Goal: Task Accomplishment & Management: Use online tool/utility

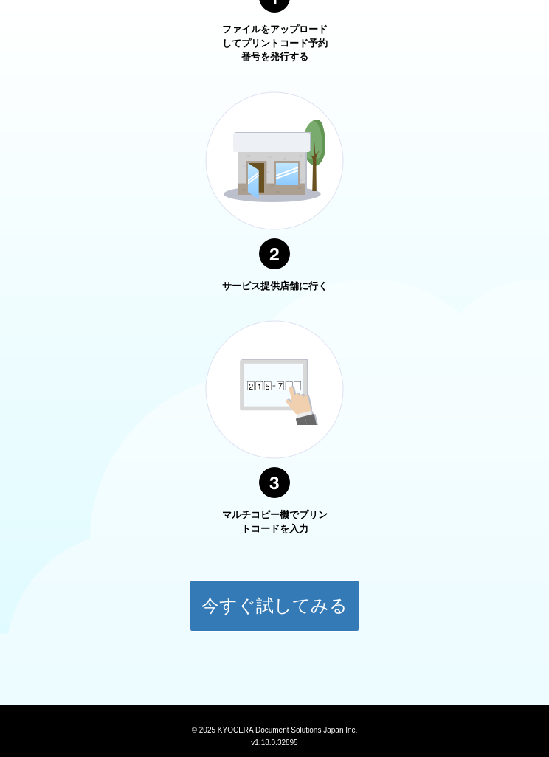
scroll to position [768, 0]
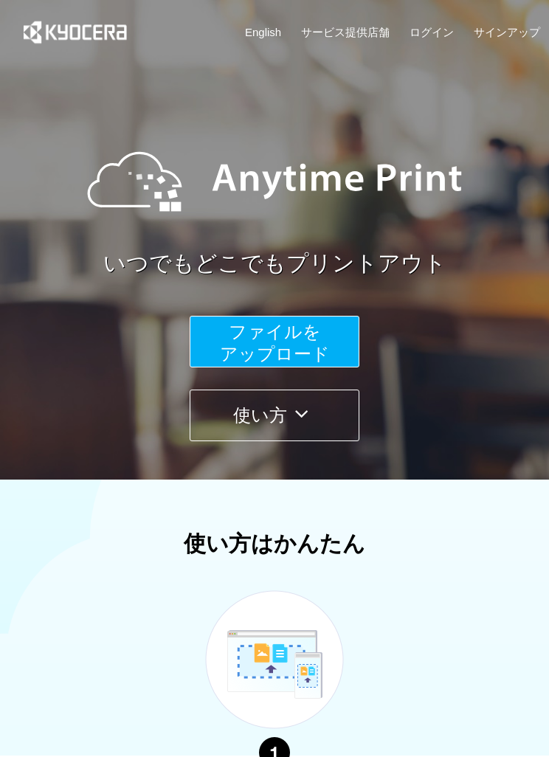
click at [312, 342] on button "ファイルを ​​アップロード" at bounding box center [275, 342] width 170 height 52
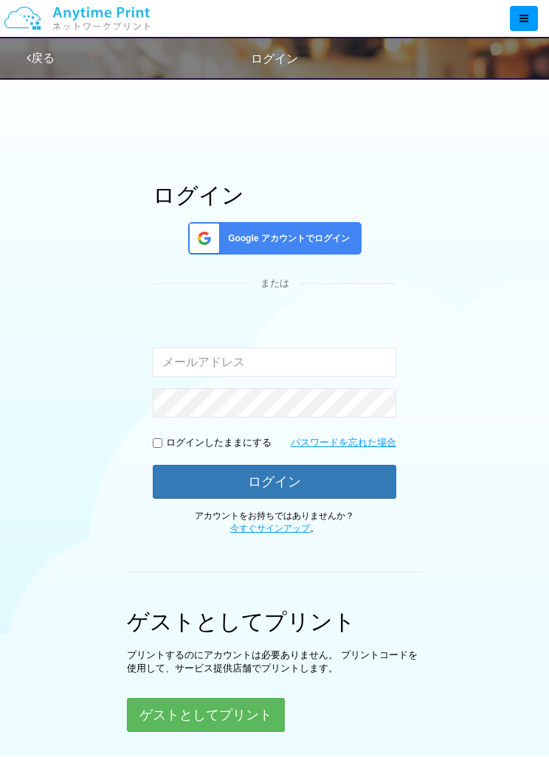
click at [311, 351] on input "email" at bounding box center [274, 363] width 243 height 30
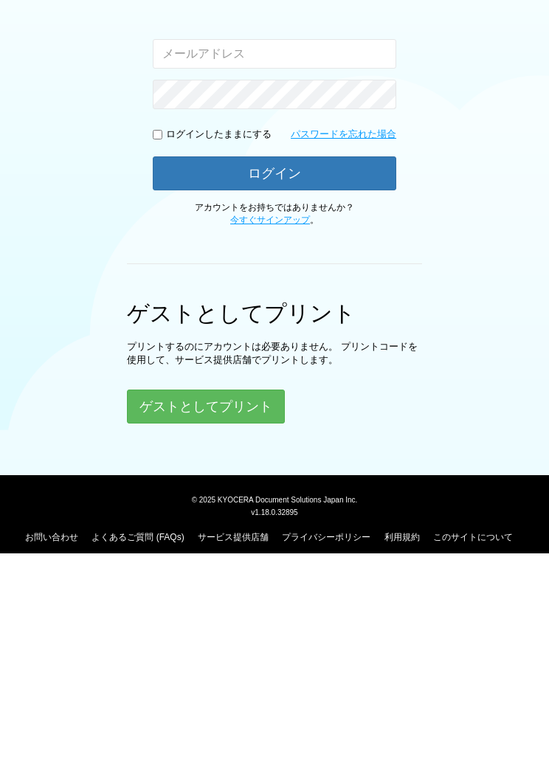
scroll to position [137, 0]
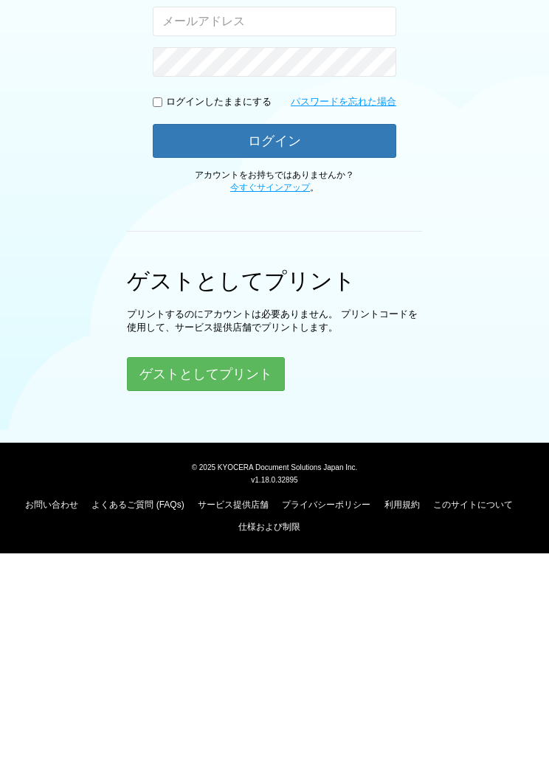
click at [241, 561] on button "ゲストとしてプリント" at bounding box center [206, 578] width 158 height 34
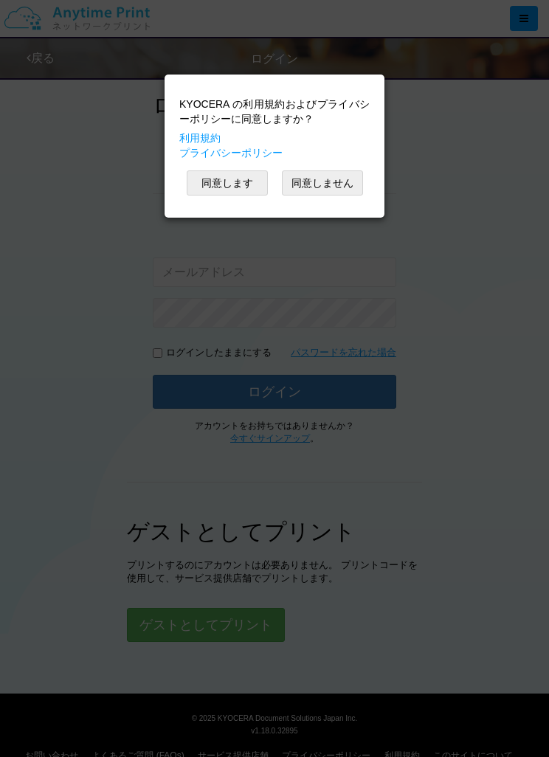
click at [255, 179] on button "同意します" at bounding box center [227, 182] width 81 height 25
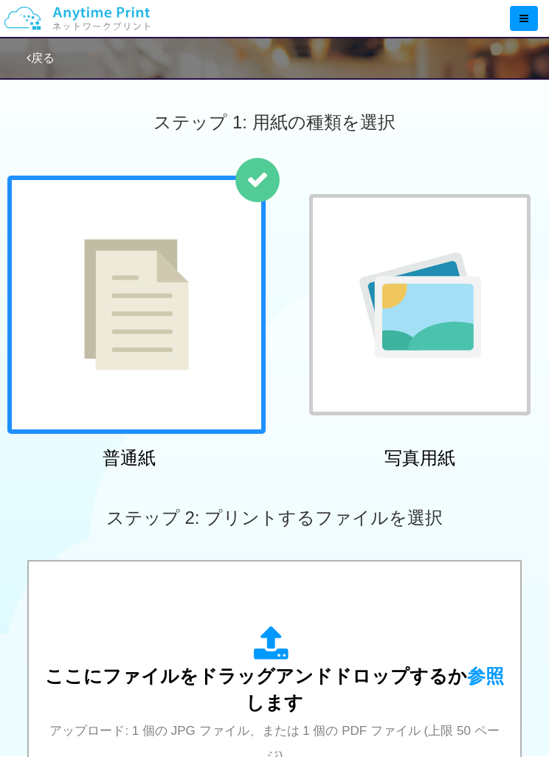
click at [203, 374] on div at bounding box center [136, 305] width 258 height 258
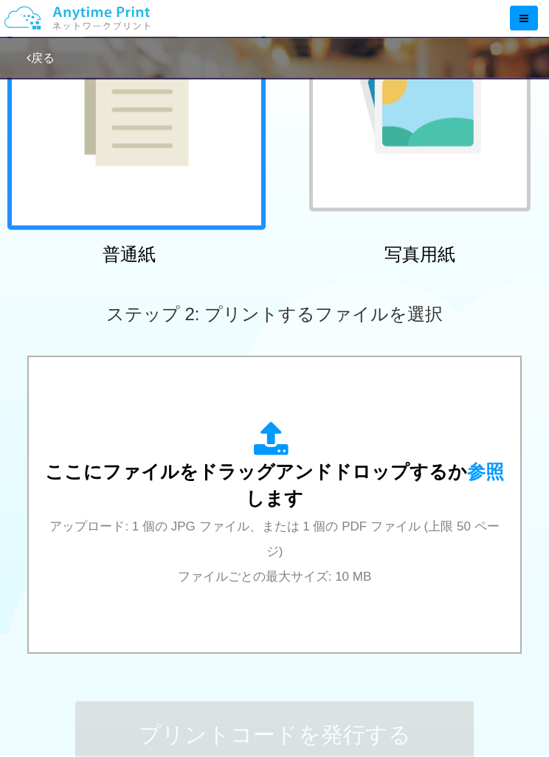
scroll to position [204, 0]
click at [467, 473] on span "参照" at bounding box center [485, 471] width 37 height 21
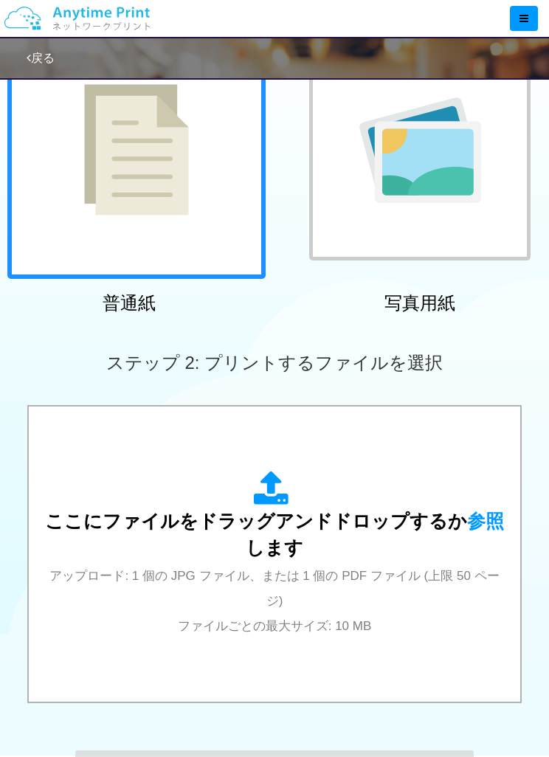
click at [467, 525] on span "参照" at bounding box center [485, 521] width 37 height 21
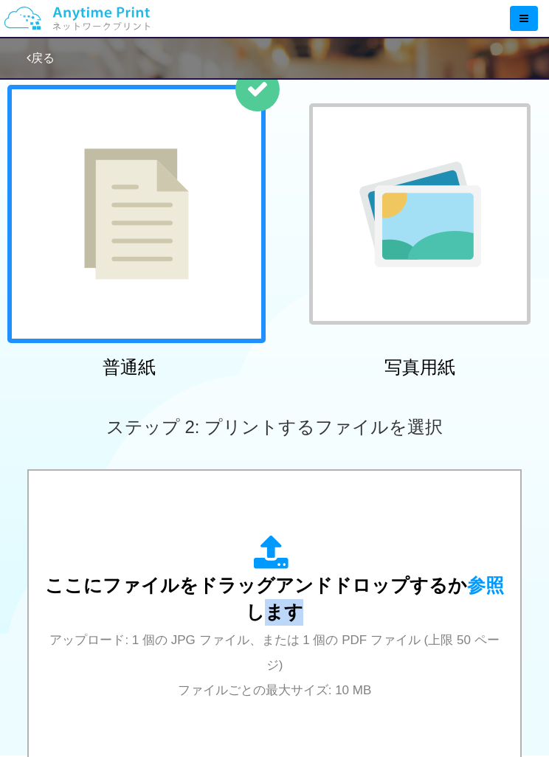
click at [416, 658] on div "ここにファイルをドラッグアンドドロップするか 参照 します アップロード: 1 個の JPG ファイル、または 1 個の PDF ファイル (上限 50 ペー…" at bounding box center [275, 618] width 462 height 167
click at [435, 523] on div "ここにファイルをドラッグアンドドロップするか 参照 します アップロード: 1 個の JPG ファイル、または 1 個の PDF ファイル (上限 50 ペー…" at bounding box center [275, 618] width 462 height 266
